Goal: Information Seeking & Learning: Learn about a topic

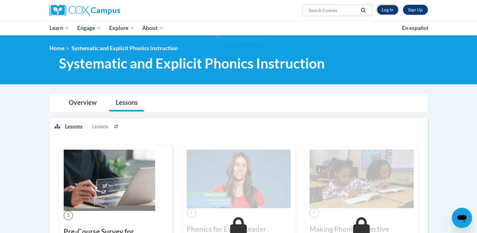
click at [384, 12] on link "Log In" at bounding box center [388, 10] width 22 height 10
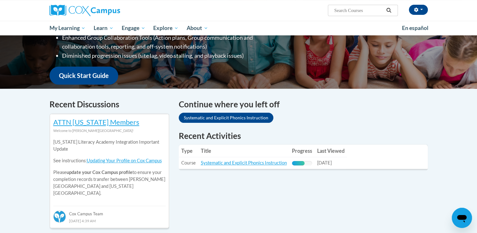
scroll to position [158, 0]
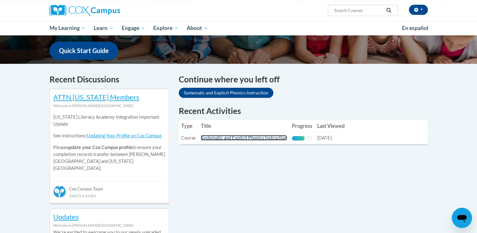
click at [226, 137] on link "Systematic and Explicit Phonics Instruction" at bounding box center [244, 137] width 86 height 5
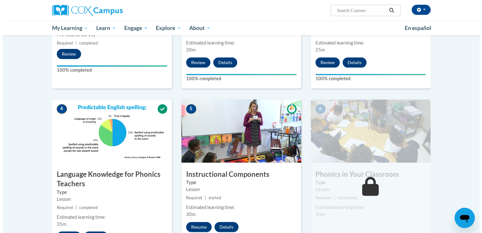
scroll to position [284, 0]
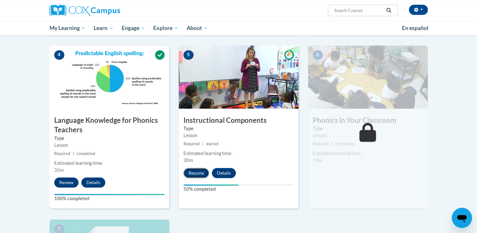
click at [185, 174] on button "Resume" at bounding box center [197, 173] width 26 height 10
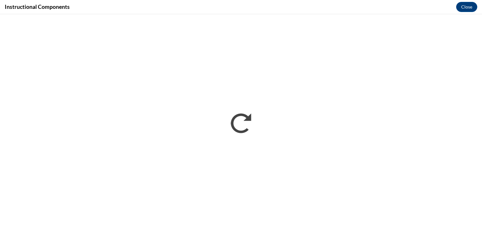
scroll to position [0, 0]
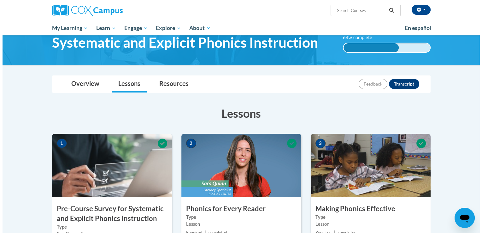
scroll to position [284, 0]
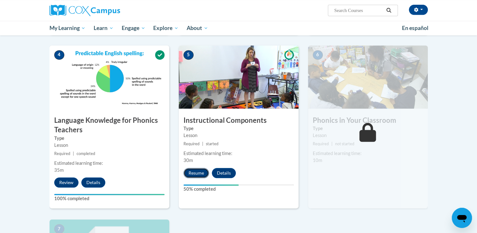
click at [197, 173] on button "Resume" at bounding box center [197, 173] width 26 height 10
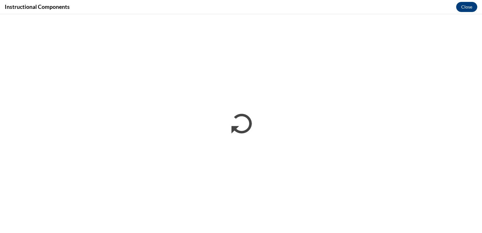
scroll to position [0, 0]
